Goal: Obtain resource: Obtain resource

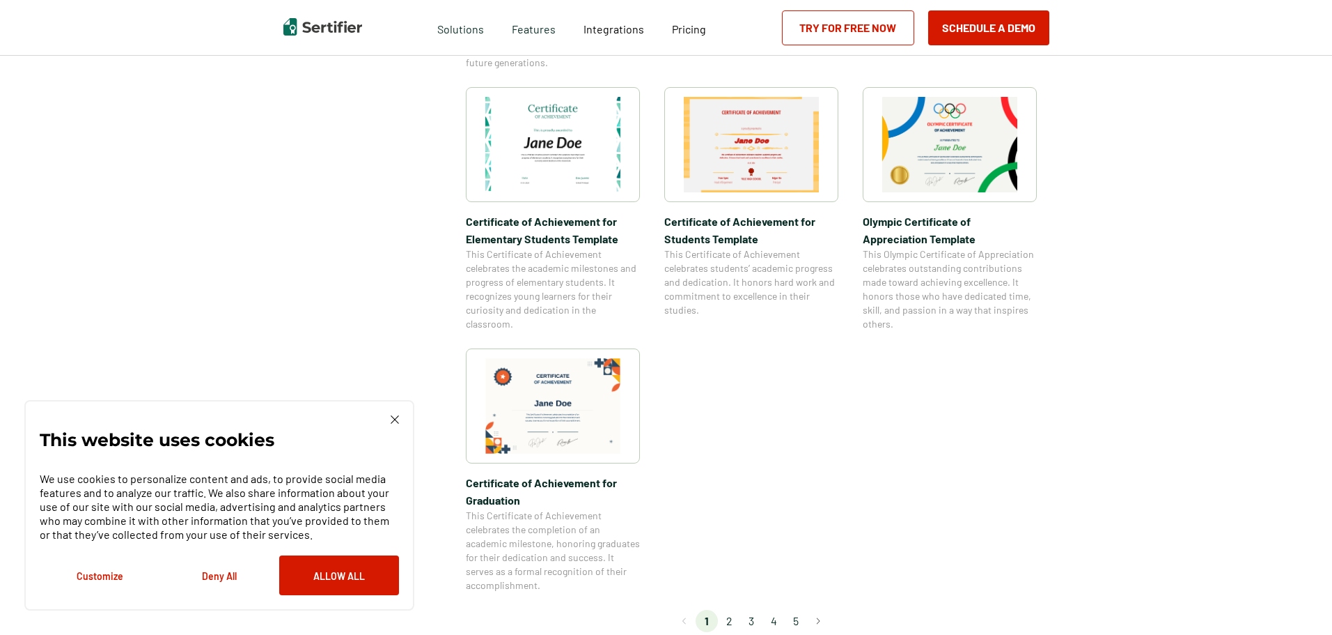
scroll to position [1184, 0]
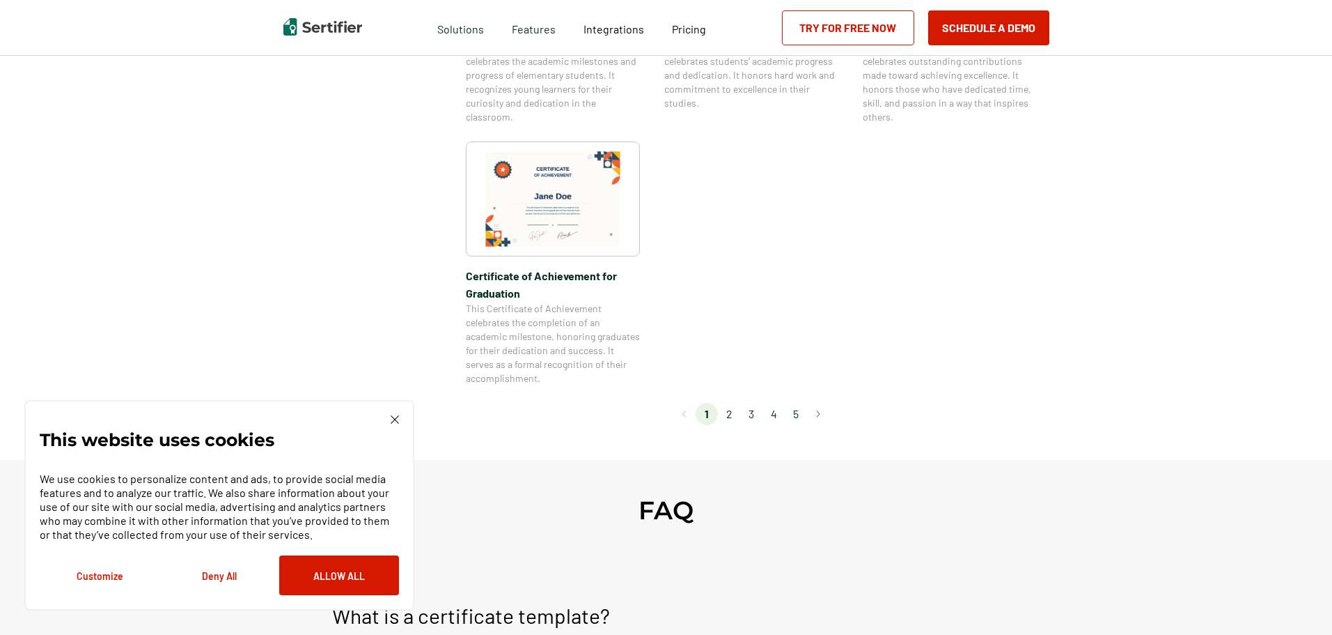
click at [794, 409] on li "5" at bounding box center [796, 414] width 22 height 22
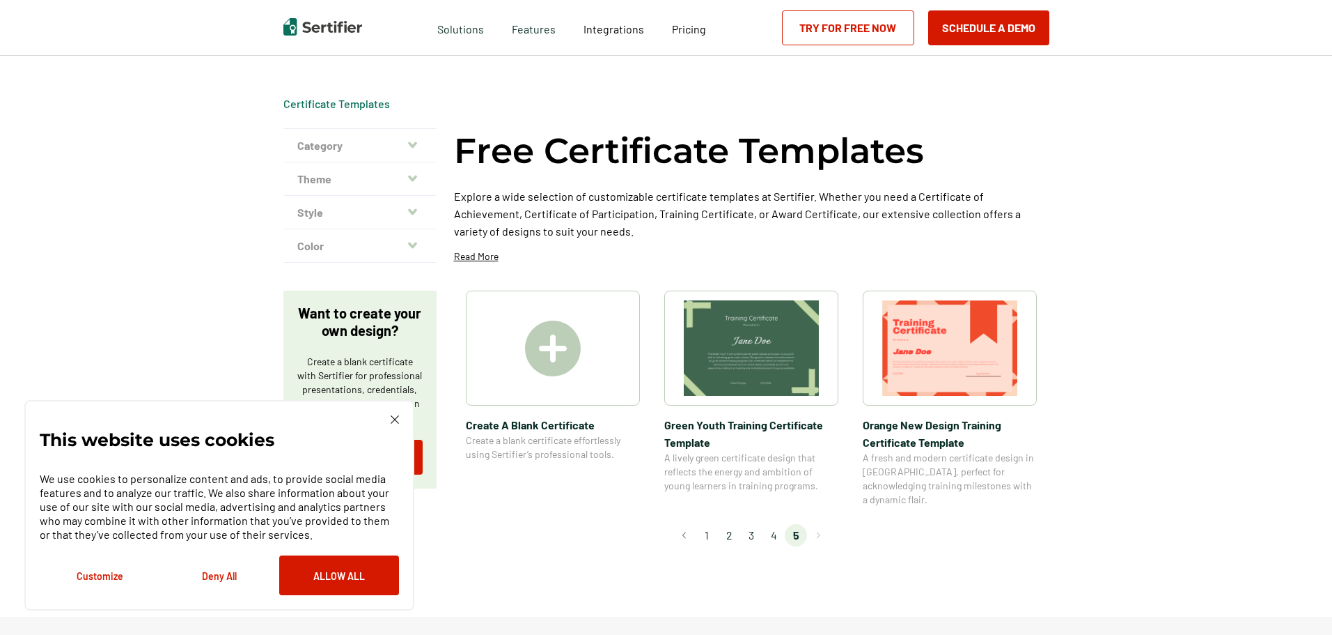
scroll to position [0, 0]
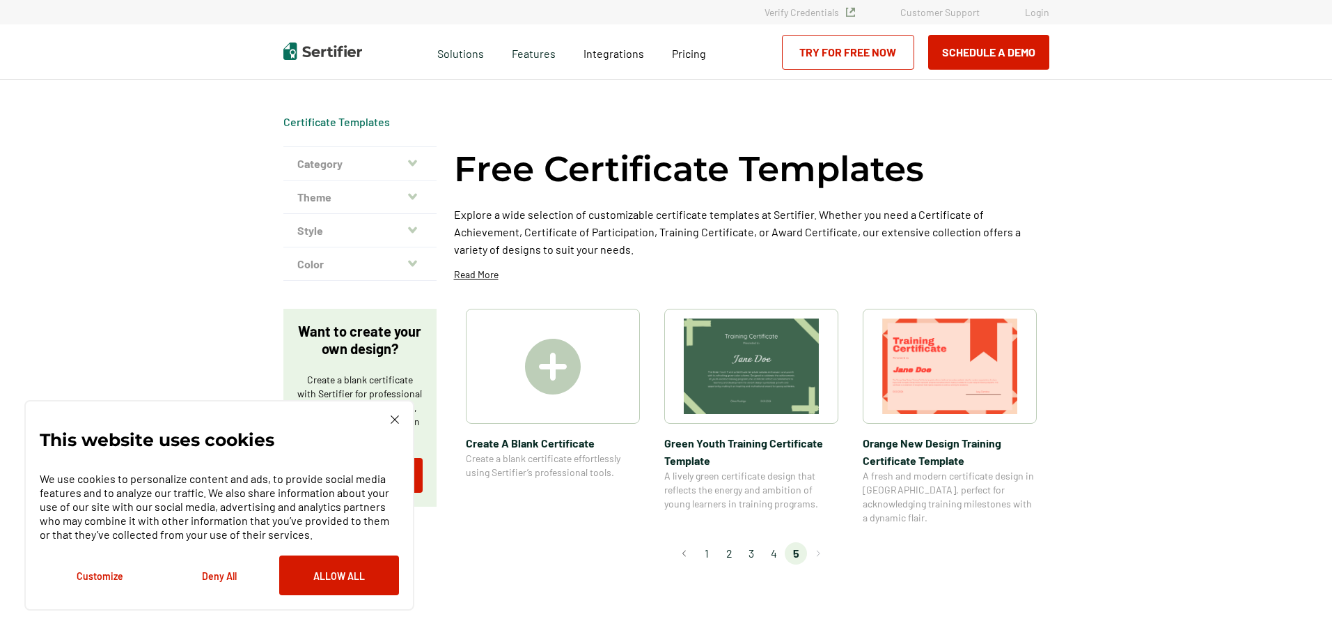
click at [775, 542] on li "4" at bounding box center [774, 553] width 22 height 22
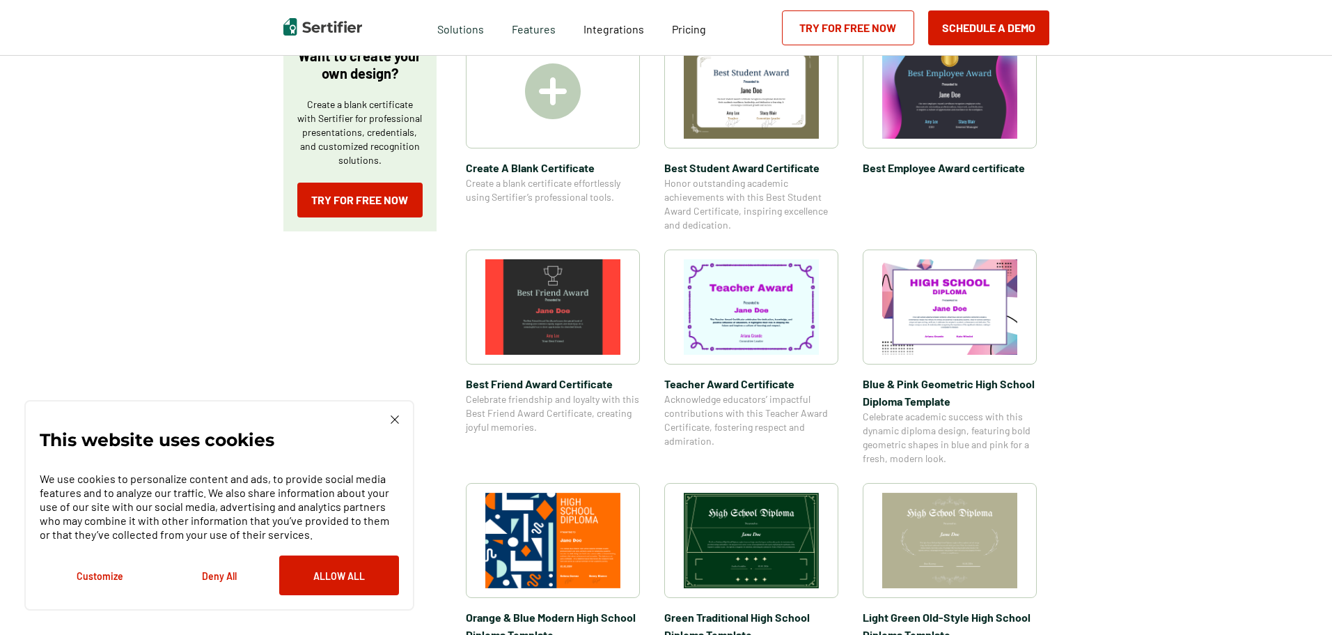
scroll to position [70, 0]
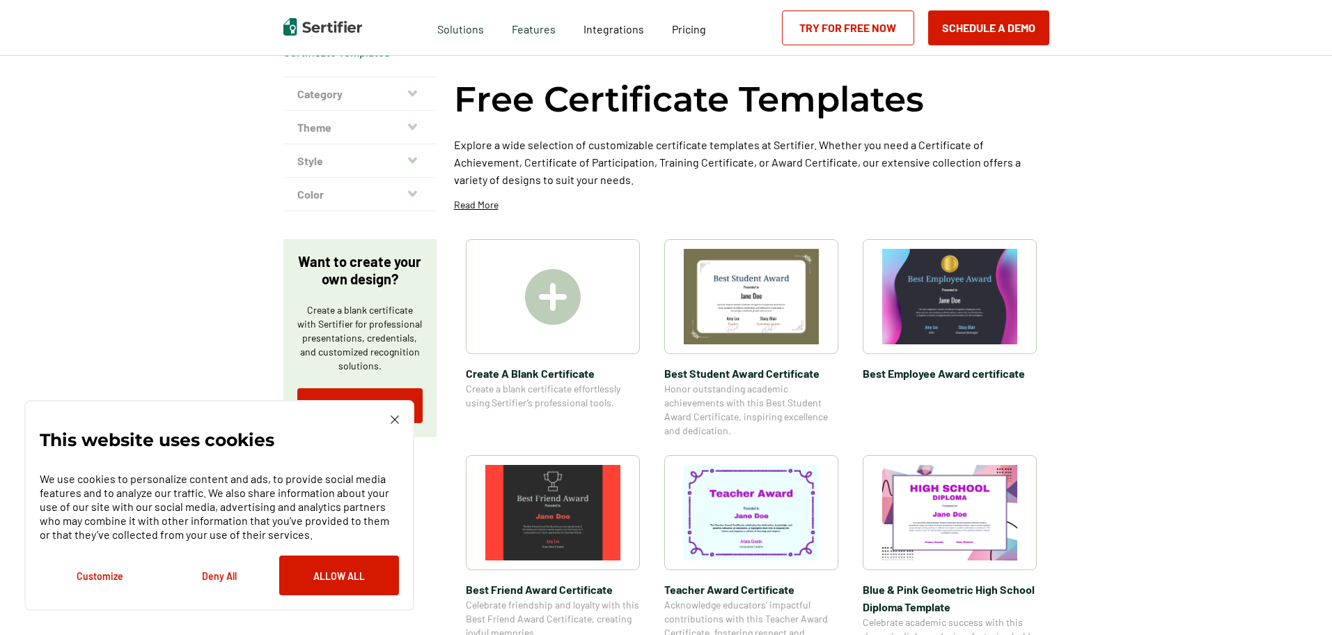
click at [958, 316] on img at bounding box center [950, 296] width 135 height 95
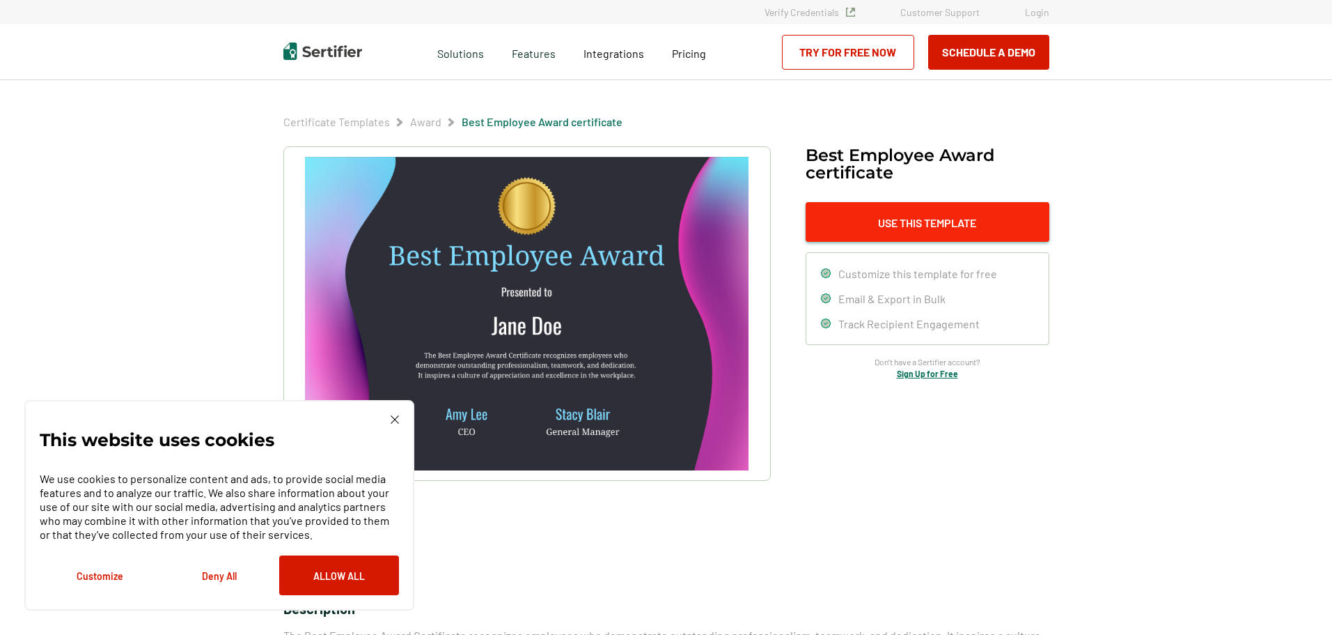
click at [843, 241] on button "Use This Template" at bounding box center [928, 222] width 244 height 40
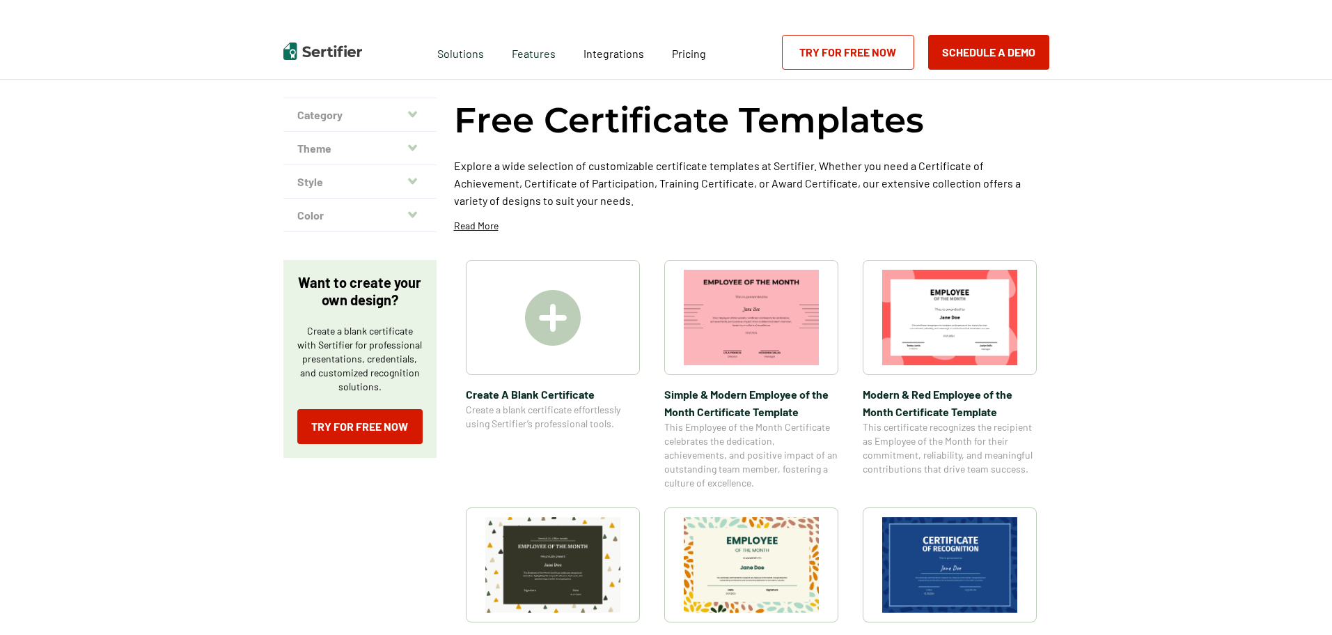
scroll to position [139, 0]
